Goal: Information Seeking & Learning: Learn about a topic

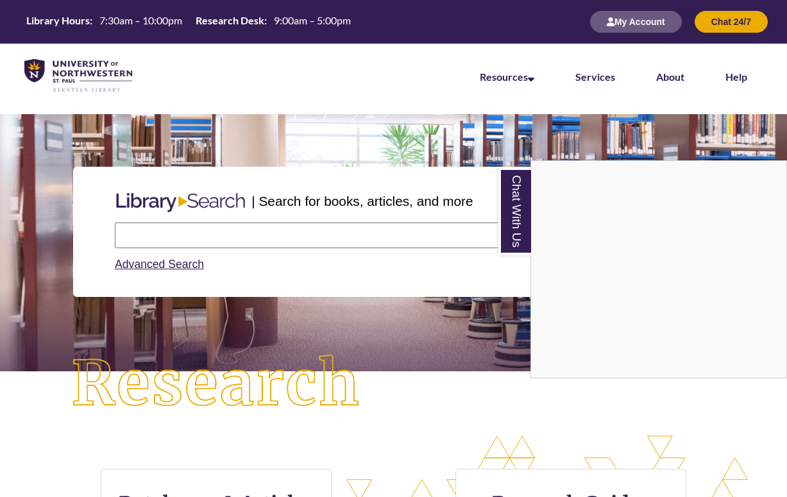
click at [415, 231] on div "Chat With Us" at bounding box center [393, 248] width 787 height 497
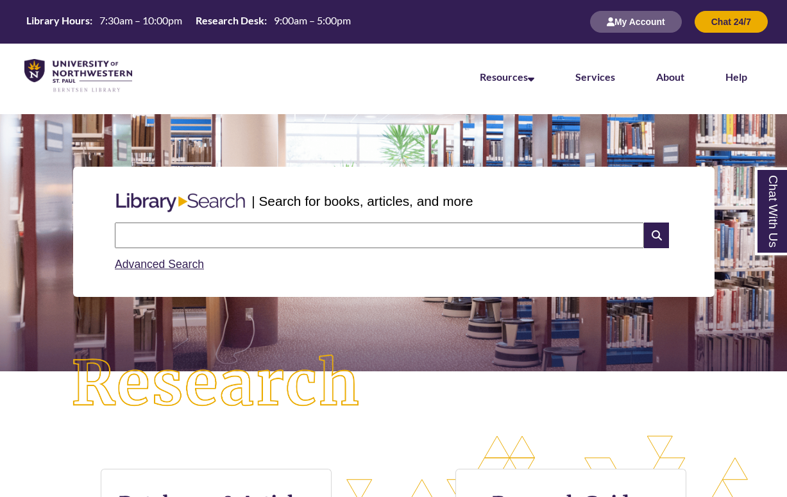
click at [415, 212] on div "| Search for books, articles, and more" at bounding box center [393, 201] width 567 height 32
click at [412, 228] on input "text" at bounding box center [379, 235] width 529 height 26
paste input "**********"
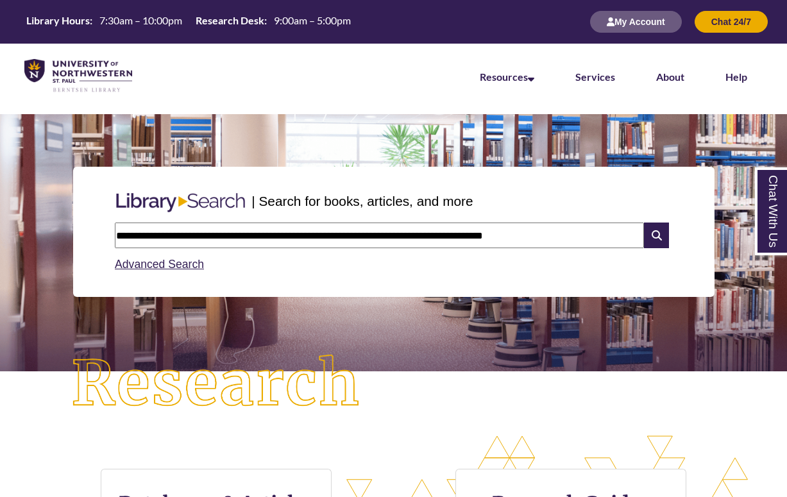
type input "**********"
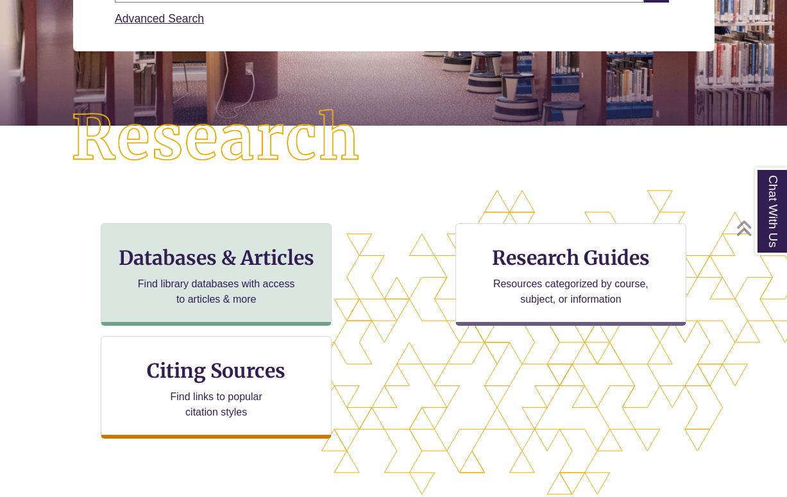
scroll to position [247, 0]
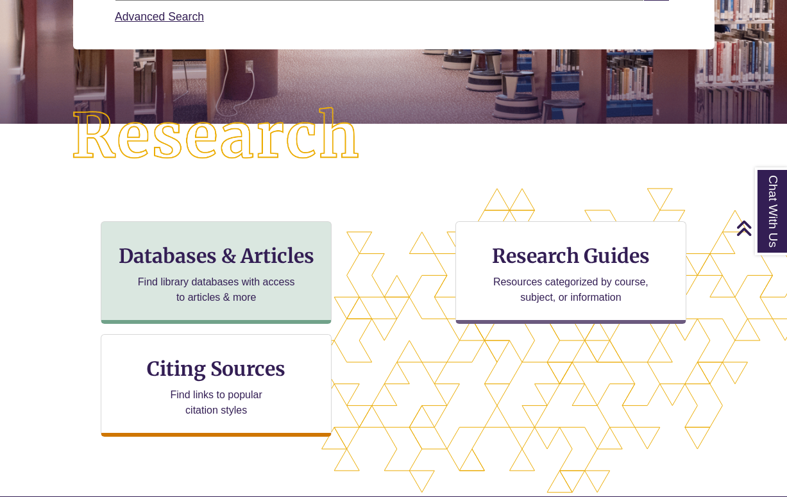
click at [290, 273] on div "Databases & Articles Find library databases with access to articles & more" at bounding box center [216, 272] width 231 height 103
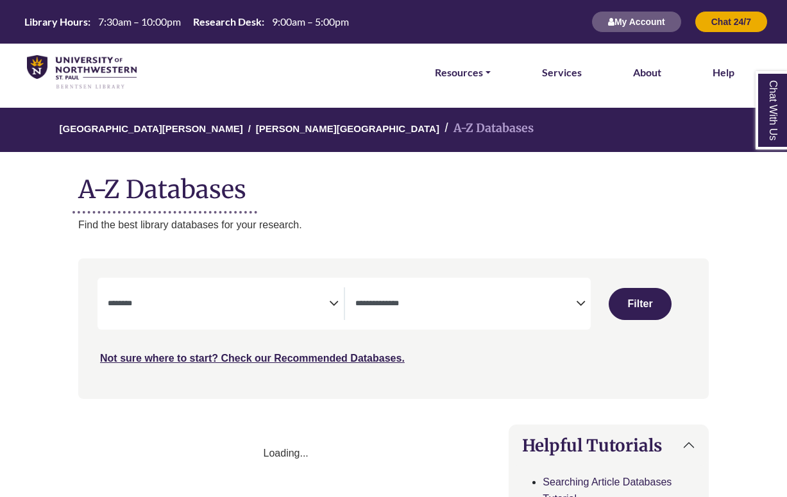
select select "Database Subject Filter"
select select "Database Types Filter"
select select "Database Subject Filter"
select select "Database Types Filter"
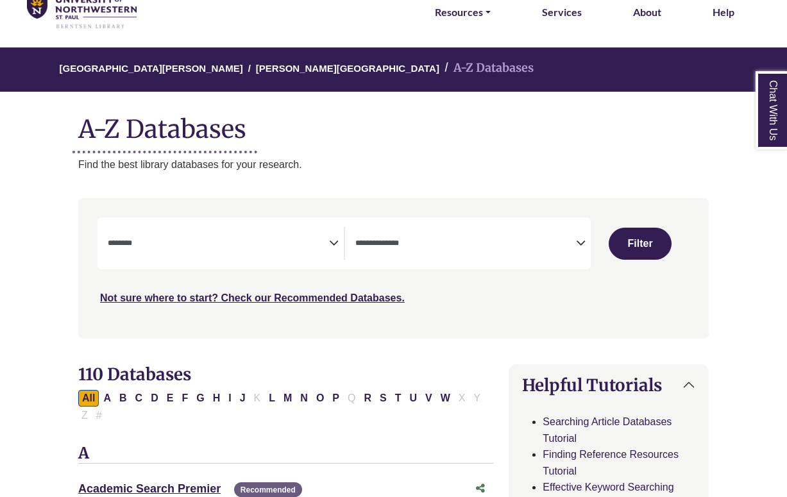
scroll to position [100, 0]
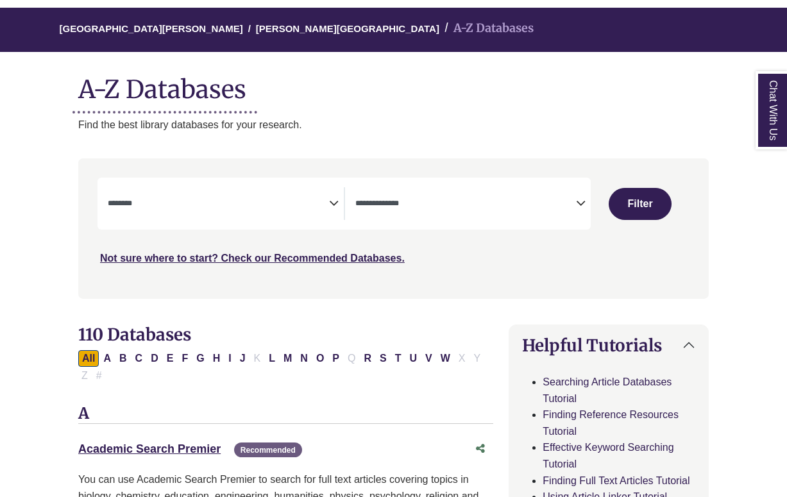
click at [333, 202] on icon "Search filters" at bounding box center [334, 201] width 10 height 19
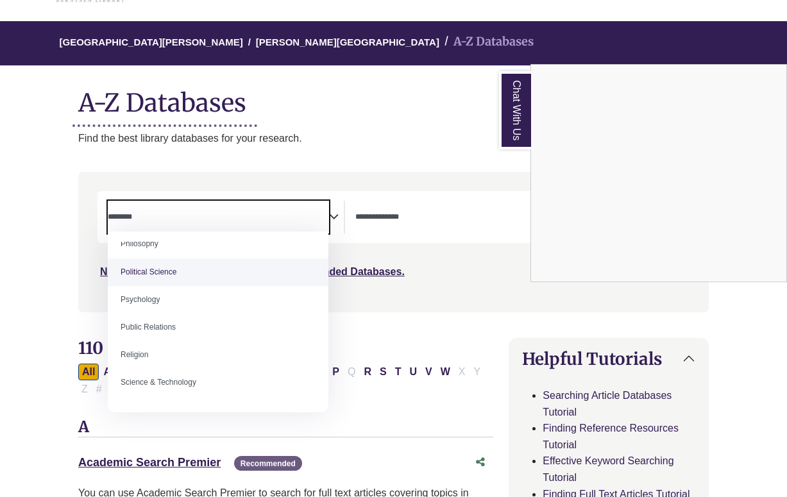
scroll to position [983, 0]
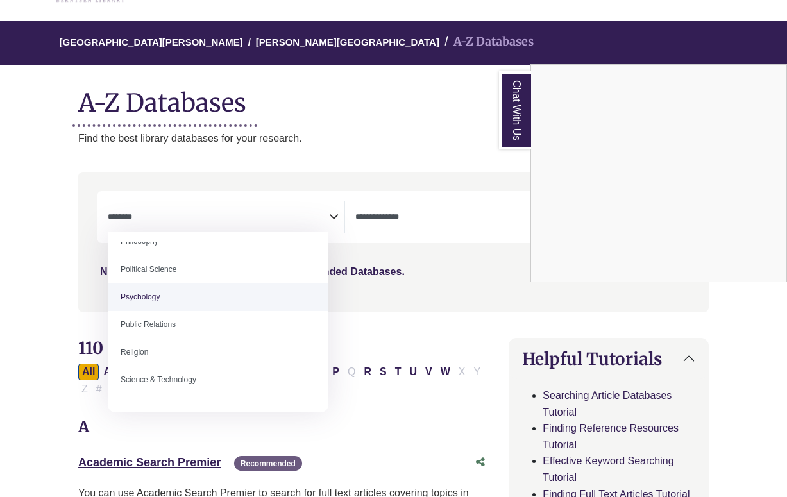
select select "*****"
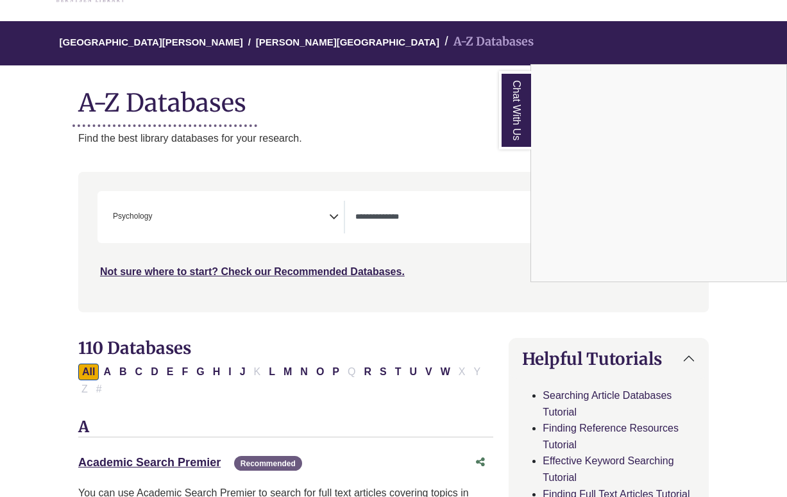
click at [421, 217] on div "Chat With Us" at bounding box center [393, 248] width 787 height 497
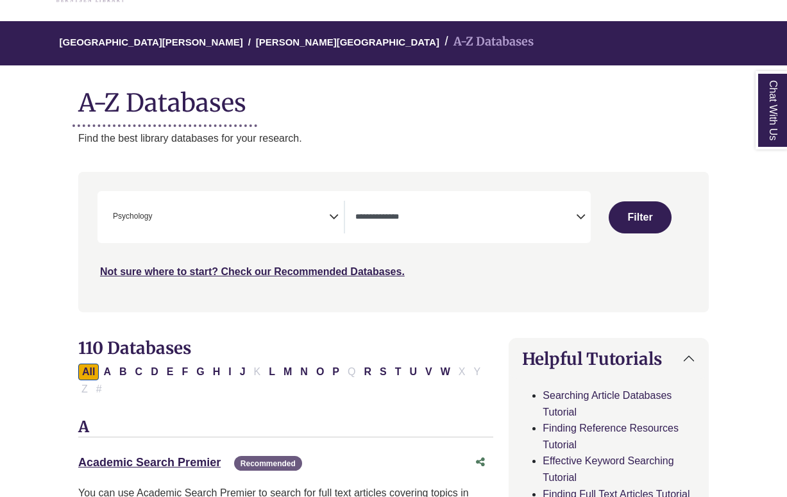
click at [584, 213] on icon "Search filters" at bounding box center [581, 214] width 10 height 19
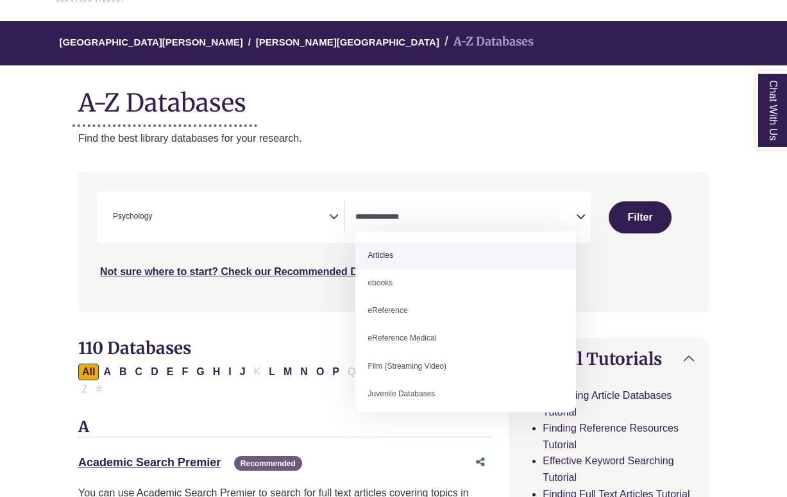
select select "*****"
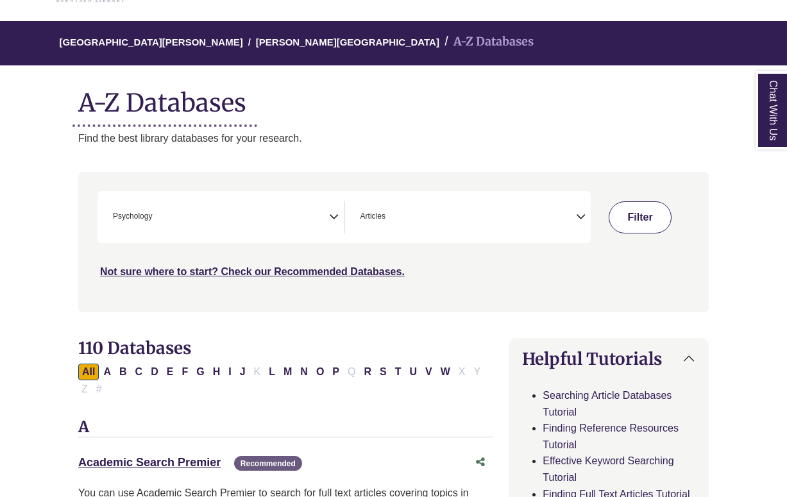
click at [647, 210] on button "Filter" at bounding box center [639, 217] width 62 height 32
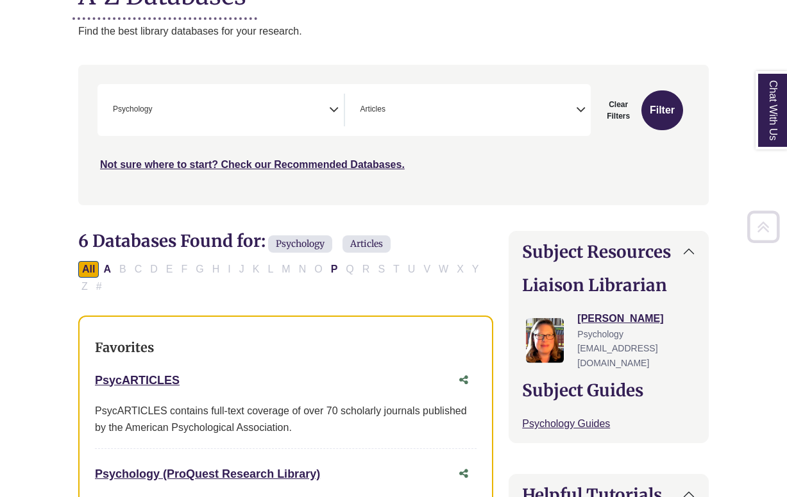
scroll to position [210, 0]
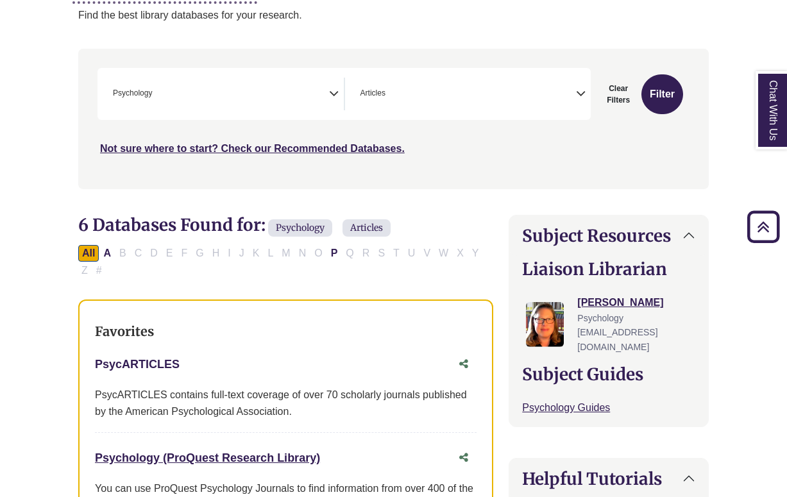
click at [157, 358] on link "PsycARTICLES This link opens in a new window" at bounding box center [137, 364] width 85 height 13
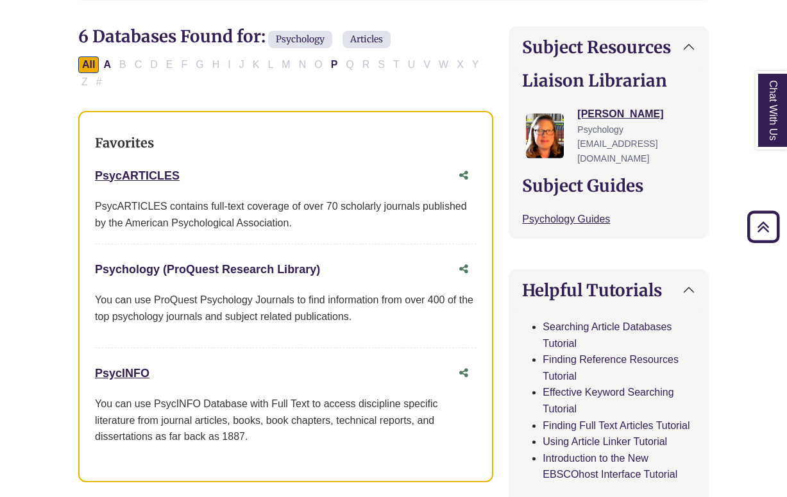
click at [288, 263] on link "Psychology (ProQuest Research Library) This link opens in a new window" at bounding box center [207, 269] width 225 height 13
click at [139, 367] on link "PsycINFO This link opens in a new window" at bounding box center [122, 373] width 54 height 13
